Goal: Check status: Check status

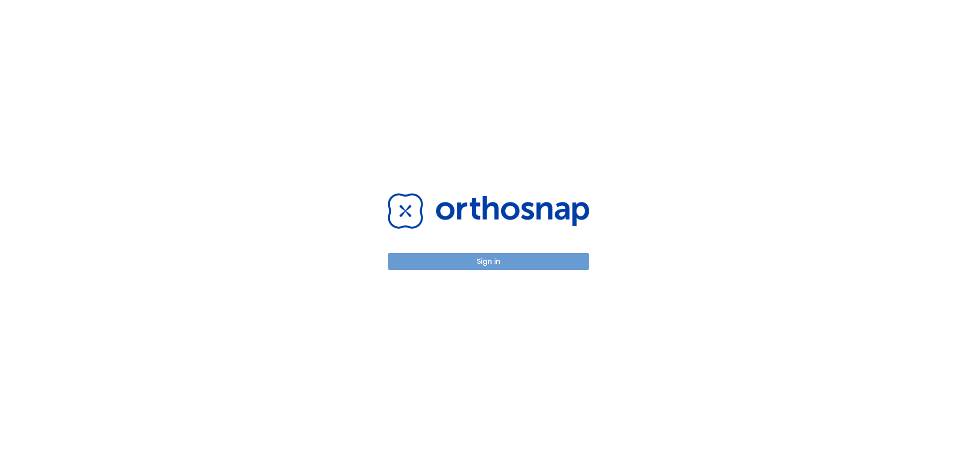
click at [489, 255] on button "Sign in" at bounding box center [488, 261] width 201 height 17
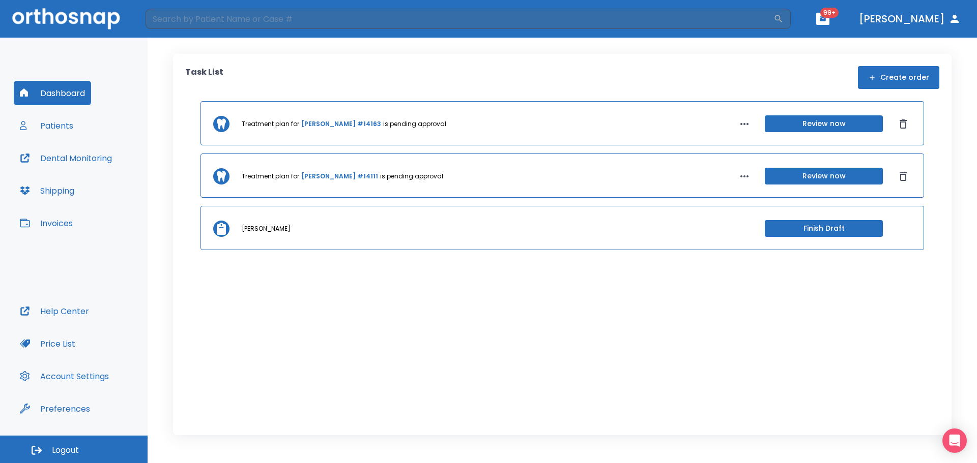
click at [52, 119] on button "Patients" at bounding box center [47, 125] width 66 height 24
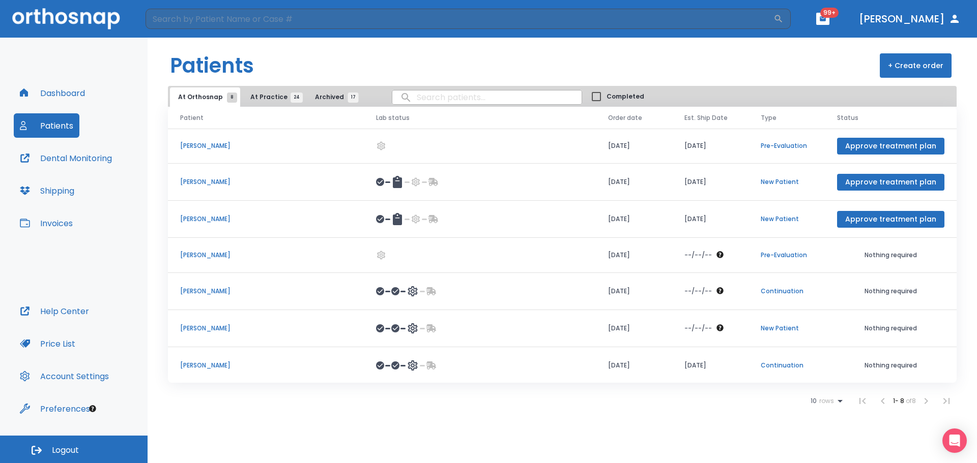
click at [268, 88] on button "At Practice 24" at bounding box center [273, 97] width 63 height 19
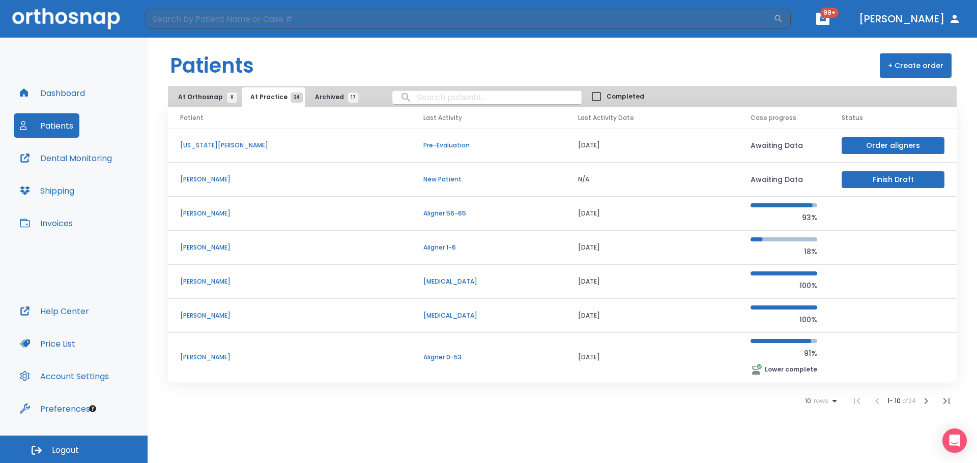
click at [213, 205] on td "[PERSON_NAME]" at bounding box center [289, 214] width 243 height 34
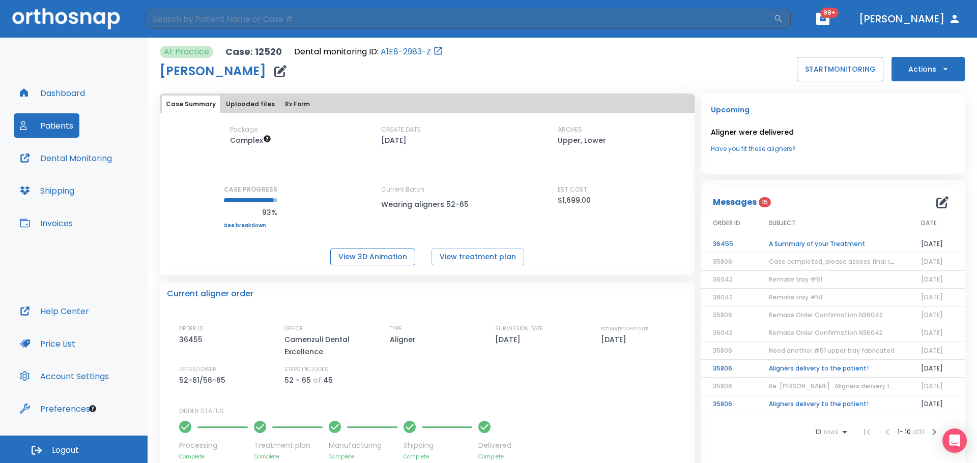
click at [385, 250] on button "View 3D Animation" at bounding box center [372, 257] width 85 height 17
click at [467, 257] on button "View treatment plan" at bounding box center [477, 257] width 93 height 17
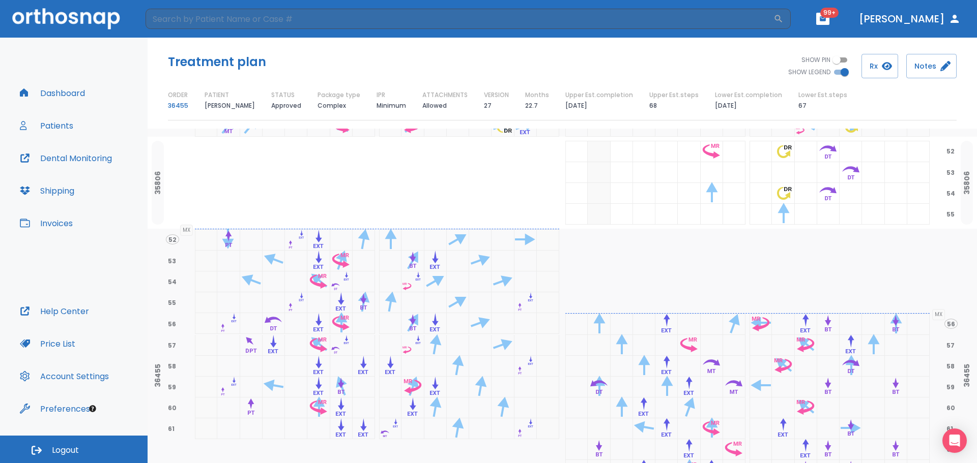
scroll to position [1195, 0]
